Goal: Information Seeking & Learning: Learn about a topic

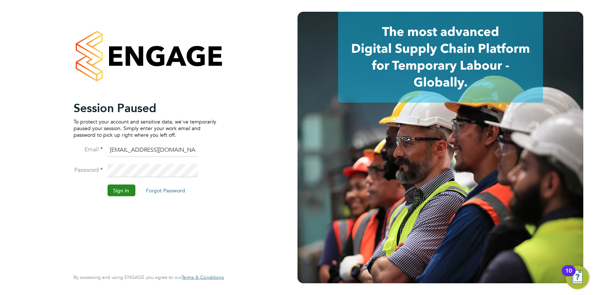
click at [117, 192] on button "Sign In" at bounding box center [121, 190] width 28 height 12
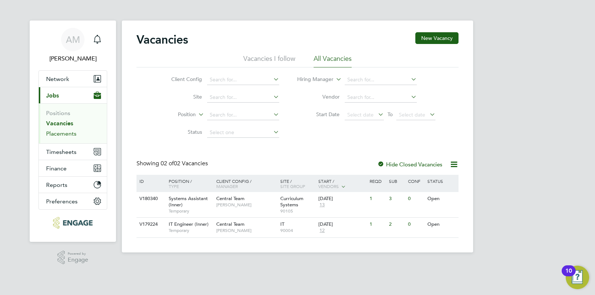
click at [62, 134] on link "Placements" at bounding box center [61, 133] width 30 height 7
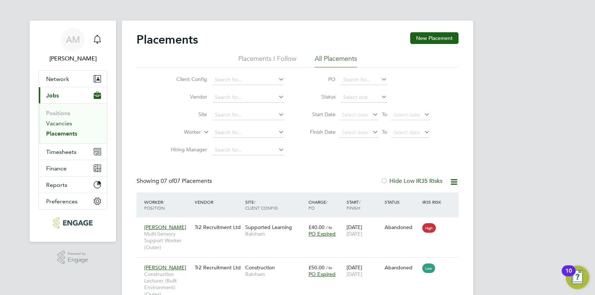
click at [64, 124] on link "Vacancies" at bounding box center [59, 123] width 26 height 7
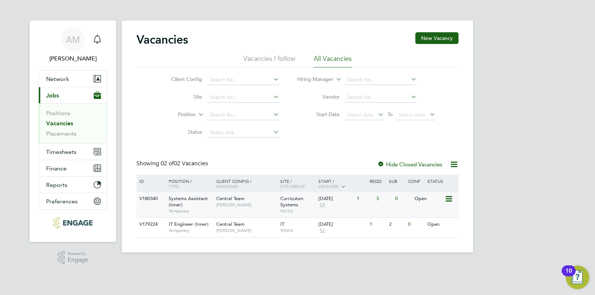
click at [183, 203] on div "Systems Assistant (Inner) Temporary" at bounding box center [188, 204] width 51 height 25
click at [240, 204] on span "Kirsty Hanmore" at bounding box center [246, 205] width 60 height 6
click at [181, 230] on span "Temporary" at bounding box center [191, 230] width 44 height 6
click at [60, 135] on link "Placements" at bounding box center [61, 133] width 30 height 7
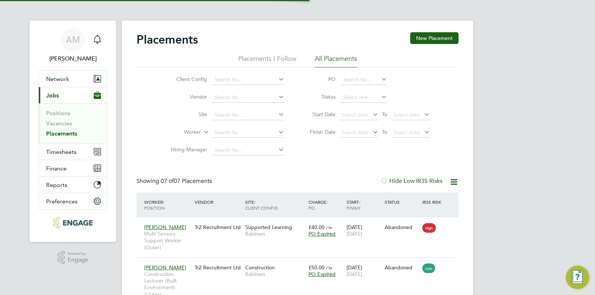
scroll to position [21, 64]
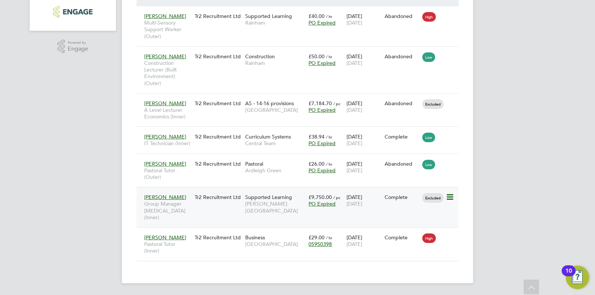
click at [165, 200] on span "Group Manager Speech and Language Therapy (Inner)" at bounding box center [167, 210] width 47 height 20
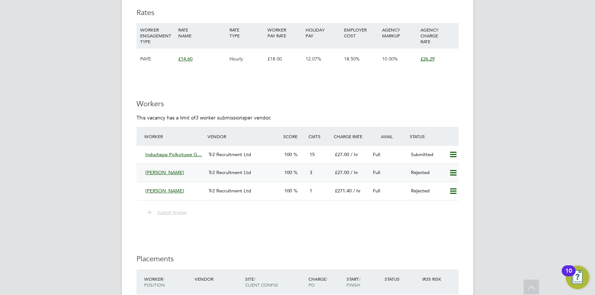
scroll to position [1057, 0]
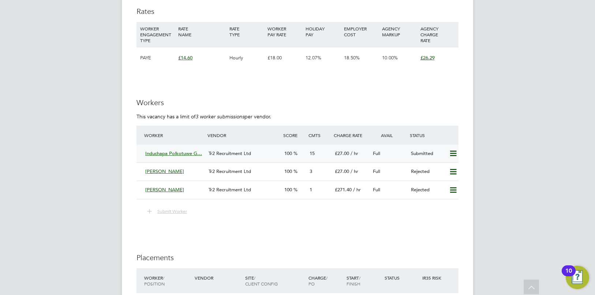
click at [288, 152] on span "100" at bounding box center [288, 153] width 8 height 6
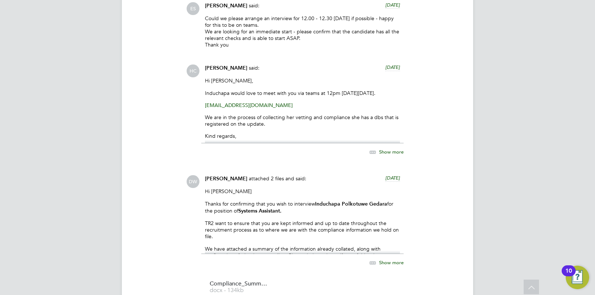
scroll to position [772, 0]
click at [388, 239] on p "TR2 want to ensure that you are kept informed and up to date throughout the rec…" at bounding box center [302, 229] width 195 height 20
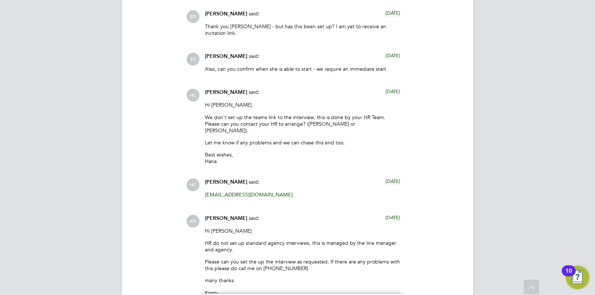
scroll to position [1218, 0]
click at [295, 244] on div "Hi Hana HR do not set up standard agency interviews, this is managed by the lin…" at bounding box center [302, 260] width 195 height 66
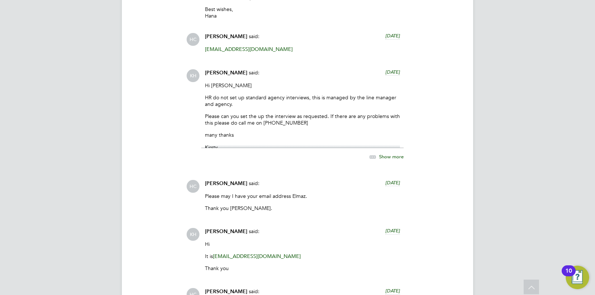
scroll to position [1363, 0]
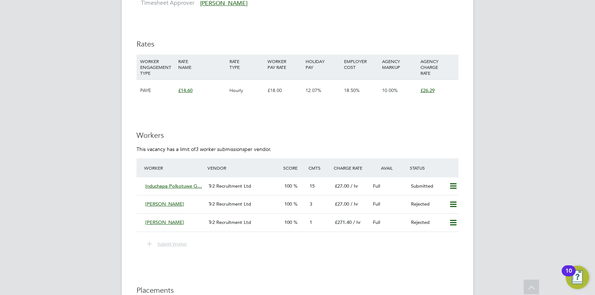
scroll to position [1024, 0]
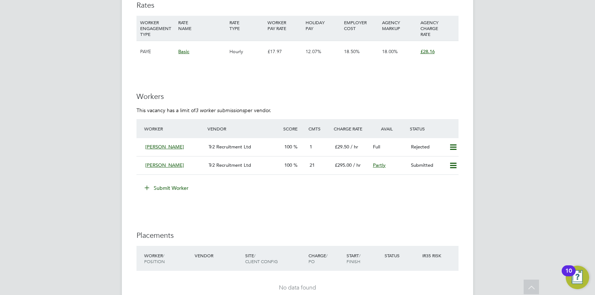
scroll to position [1158, 0]
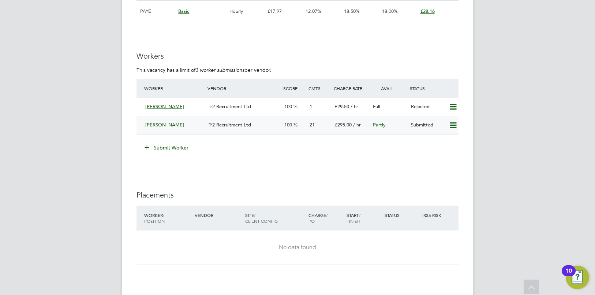
click at [189, 124] on div "[PERSON_NAME]" at bounding box center [173, 125] width 63 height 12
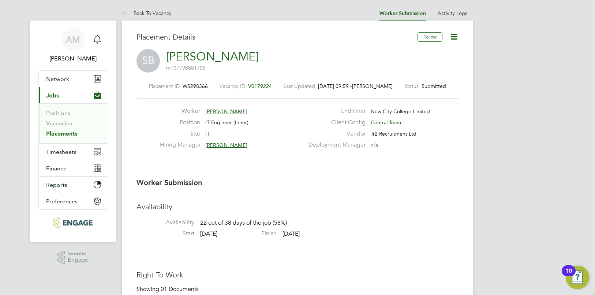
click at [63, 134] on link "Placements" at bounding box center [61, 133] width 31 height 7
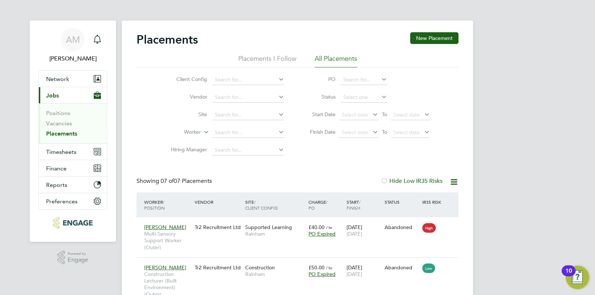
scroll to position [21, 64]
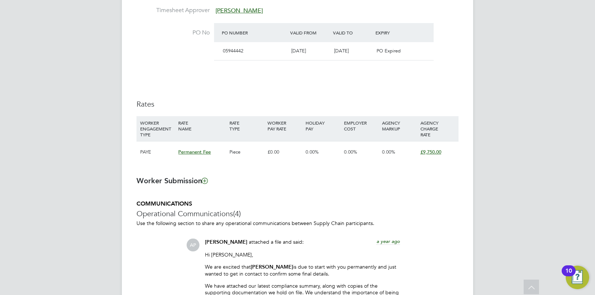
scroll to position [393, 0]
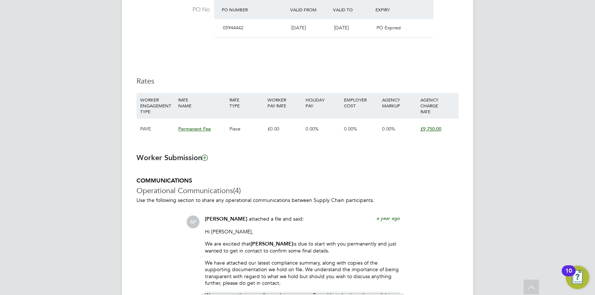
click at [195, 130] on span "Permanent Fee" at bounding box center [194, 129] width 33 height 6
click at [348, 169] on ng-form "Placement IR35 Determination IR35 Status Excluded from IR35 IR35 Risk Excluded …" at bounding box center [298, 226] width 322 height 939
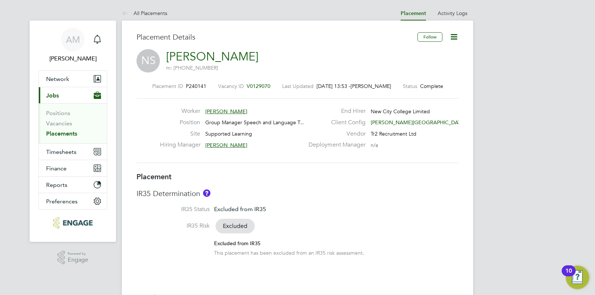
click at [61, 134] on link "Placements" at bounding box center [61, 133] width 31 height 7
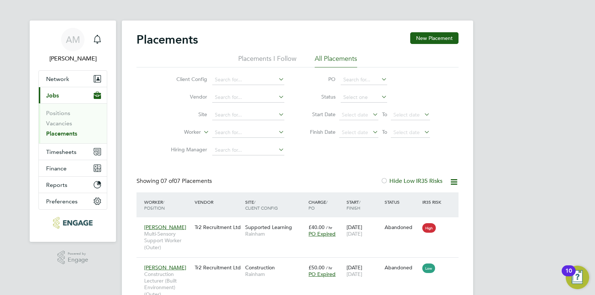
scroll to position [21, 64]
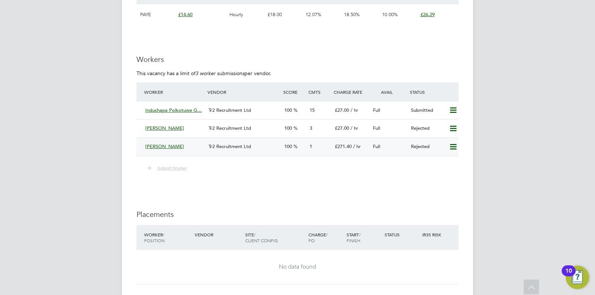
scroll to position [1110, 0]
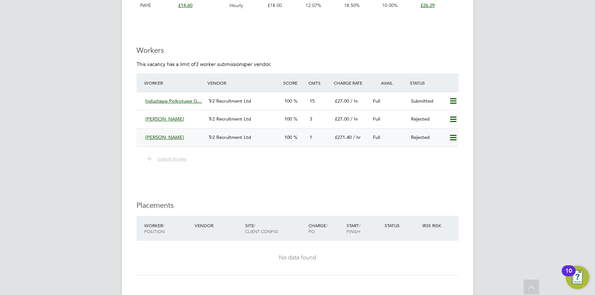
click at [342, 138] on span "£271.40" at bounding box center [343, 137] width 17 height 6
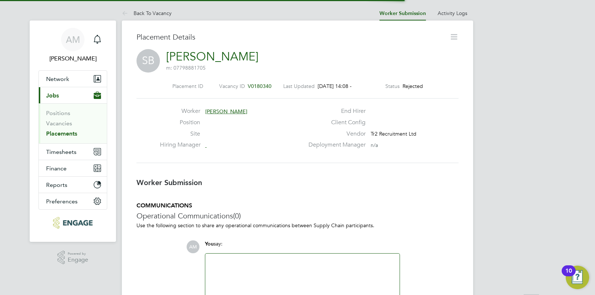
scroll to position [4, 4]
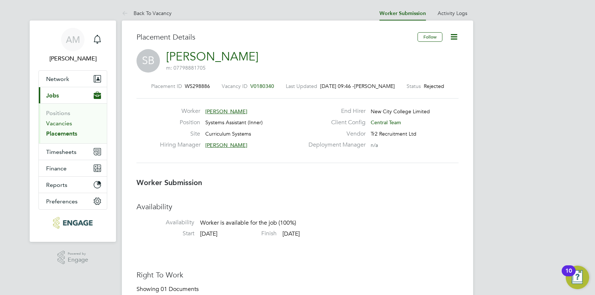
click at [60, 122] on link "Vacancies" at bounding box center [59, 123] width 26 height 7
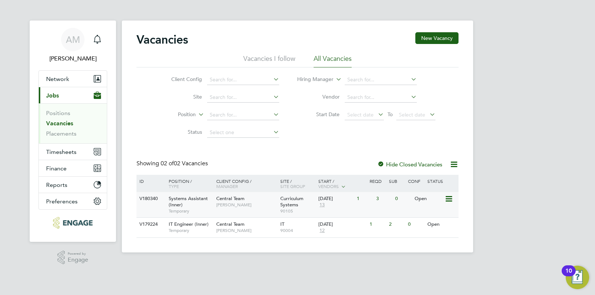
click at [324, 205] on span "13" at bounding box center [321, 205] width 7 height 6
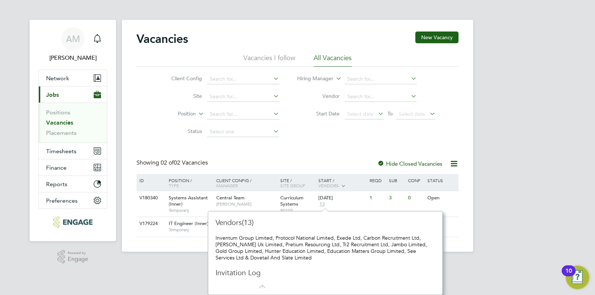
click at [352, 150] on div "Vacancies New Vacancy Vacancies I follow All Vacancies Client Config Site Posit…" at bounding box center [298, 133] width 322 height 205
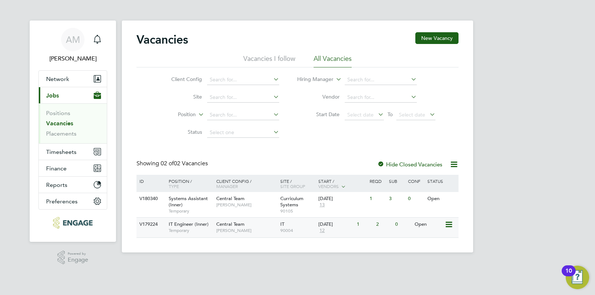
click at [322, 229] on span "12" at bounding box center [321, 230] width 7 height 6
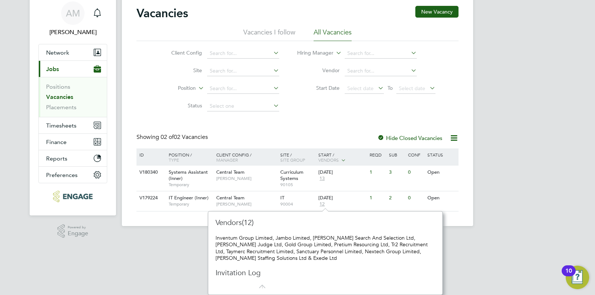
click at [326, 117] on div "Vacancies New Vacancy Vacancies I follow All Vacancies Client Config Site Posit…" at bounding box center [298, 108] width 322 height 205
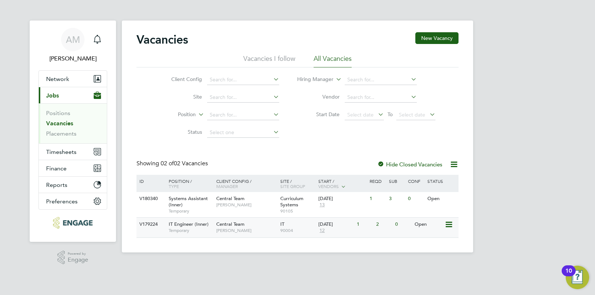
click at [254, 226] on div "Central Team Georgina Creighton" at bounding box center [246, 226] width 64 height 19
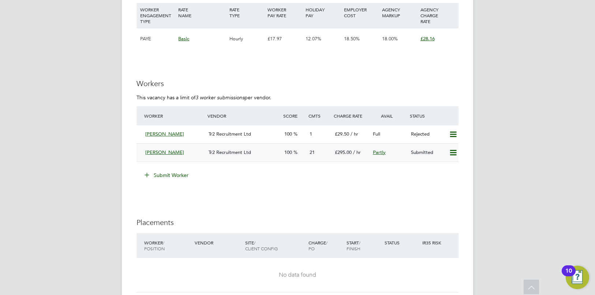
scroll to position [1131, 0]
click at [338, 152] on span "£295.00" at bounding box center [343, 152] width 17 height 6
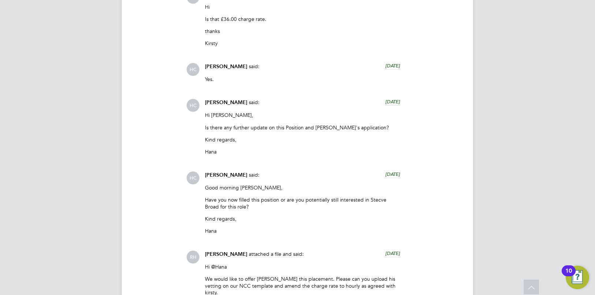
scroll to position [1321, 0]
